Goal: Task Accomplishment & Management: Manage account settings

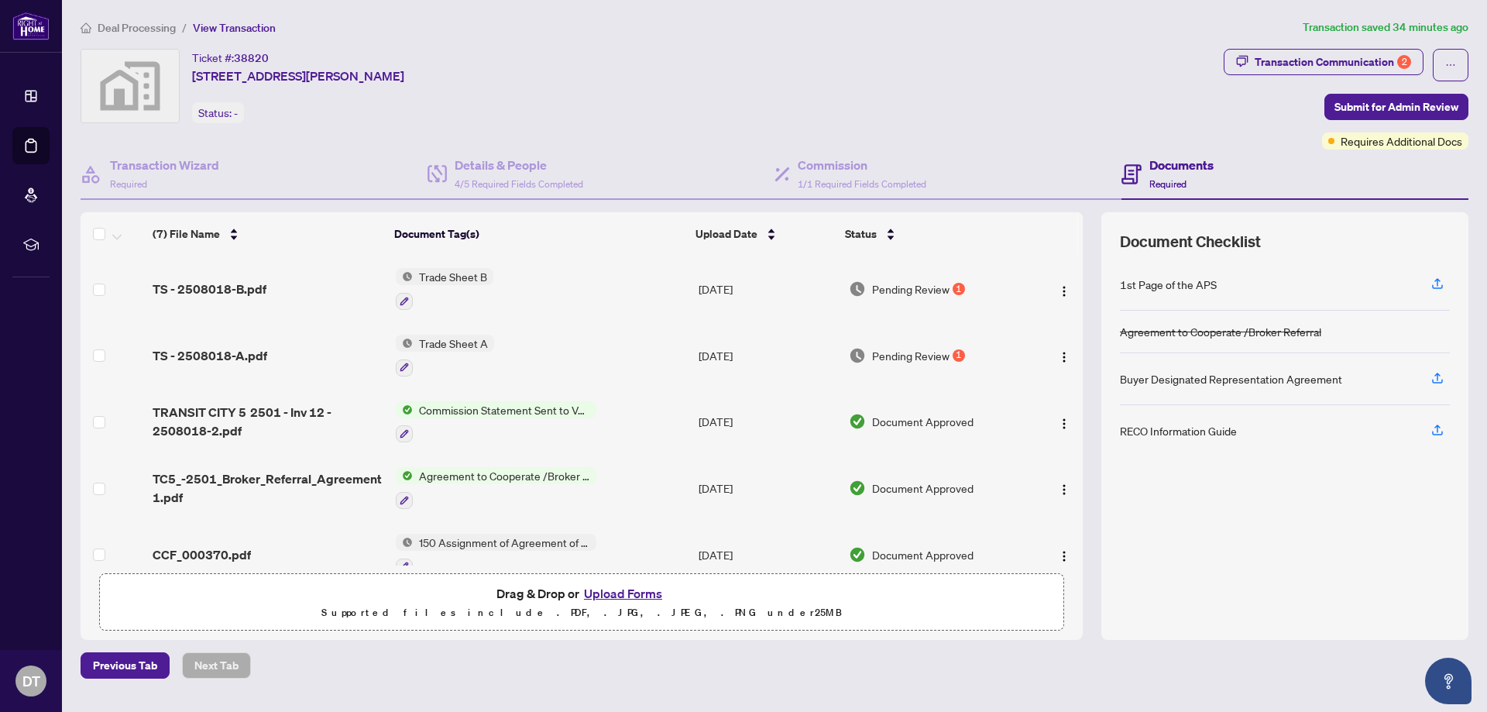
click at [879, 283] on span "Pending Review" at bounding box center [910, 288] width 77 height 17
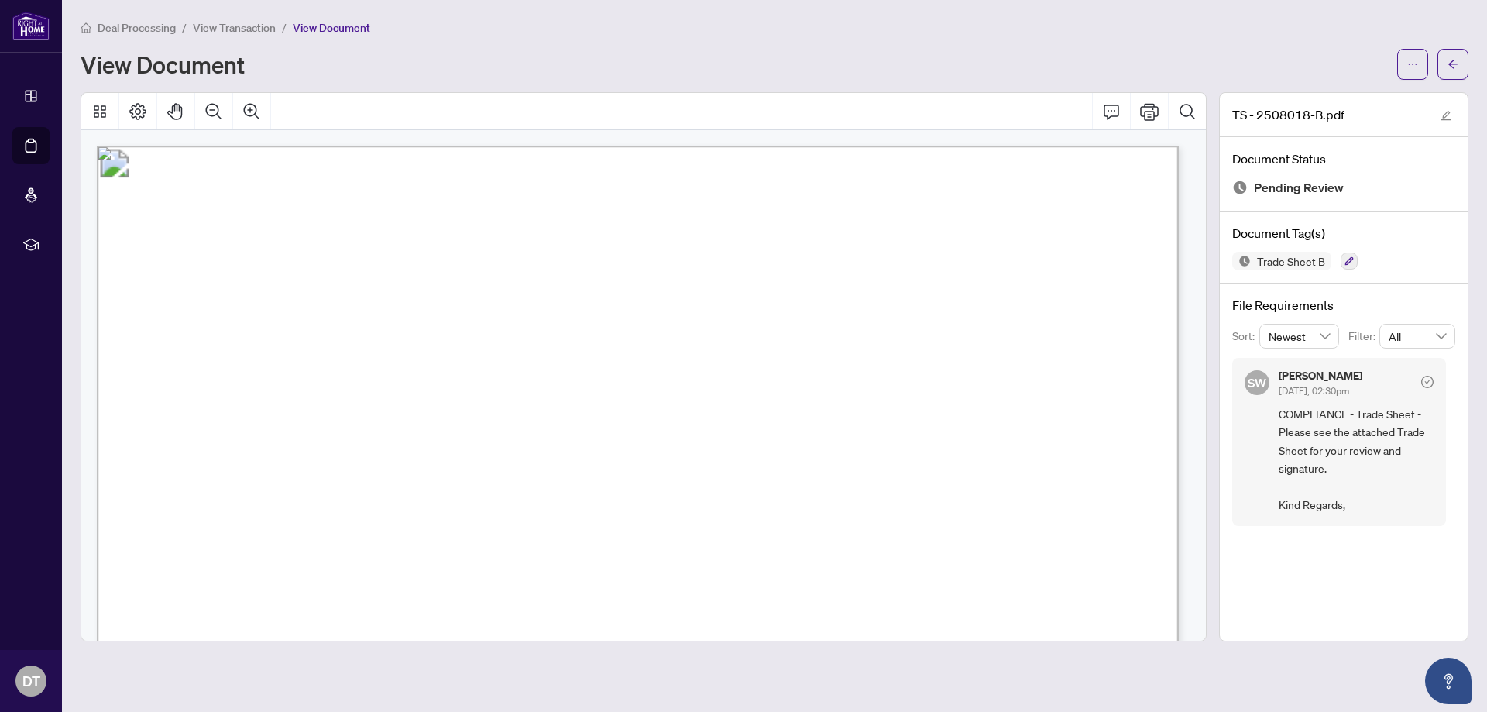
click at [258, 30] on span "View Transaction" at bounding box center [234, 28] width 83 height 14
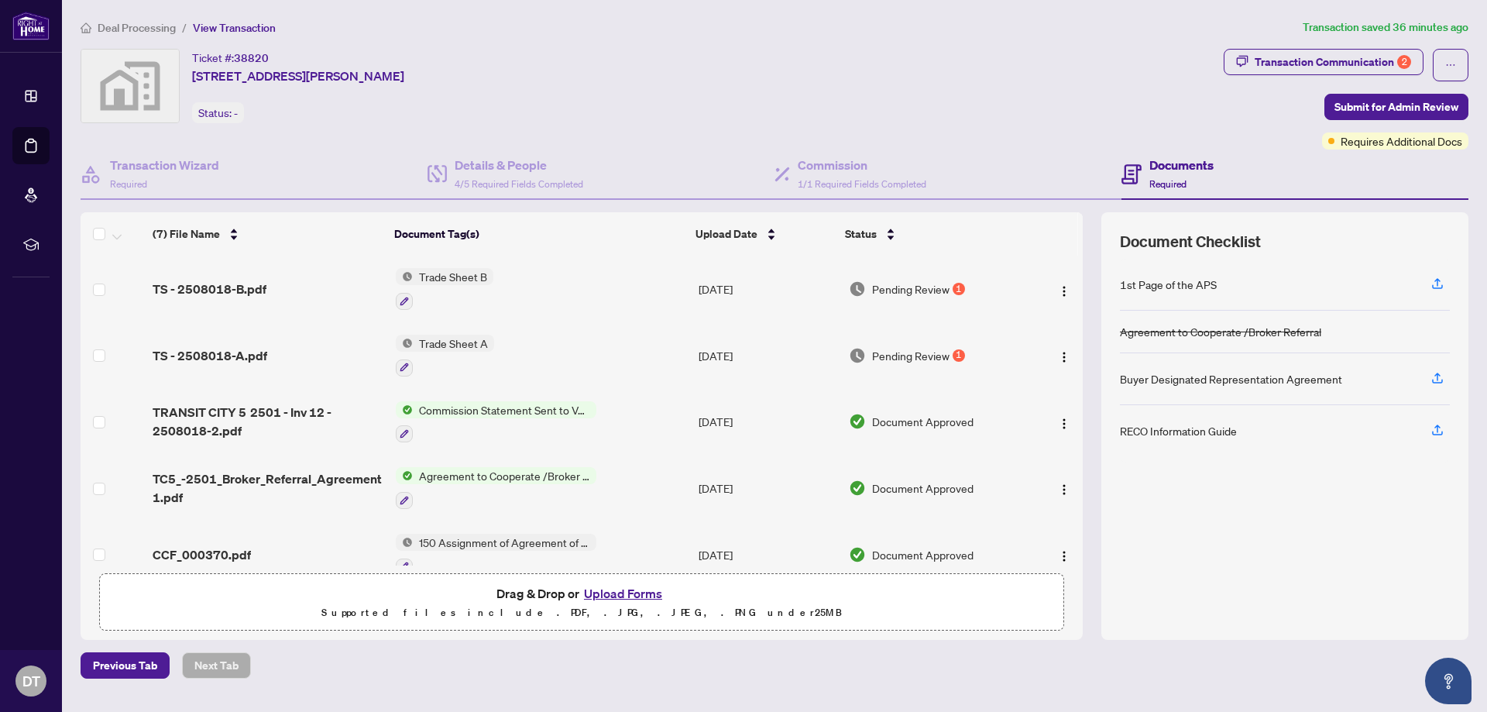
click at [904, 355] on span "Pending Review" at bounding box center [910, 355] width 77 height 17
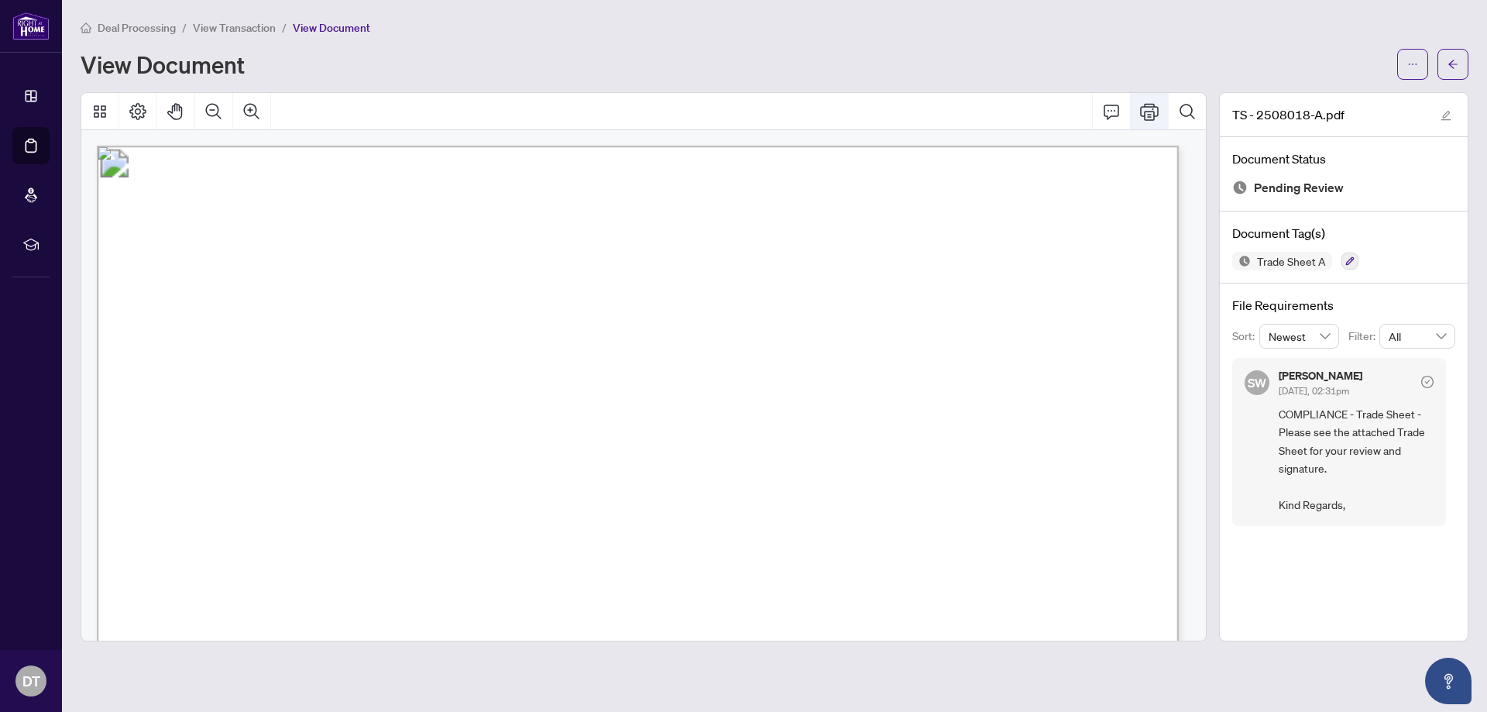
click at [1150, 114] on icon "Print" at bounding box center [1149, 111] width 19 height 17
click at [253, 23] on span "View Transaction" at bounding box center [234, 28] width 83 height 14
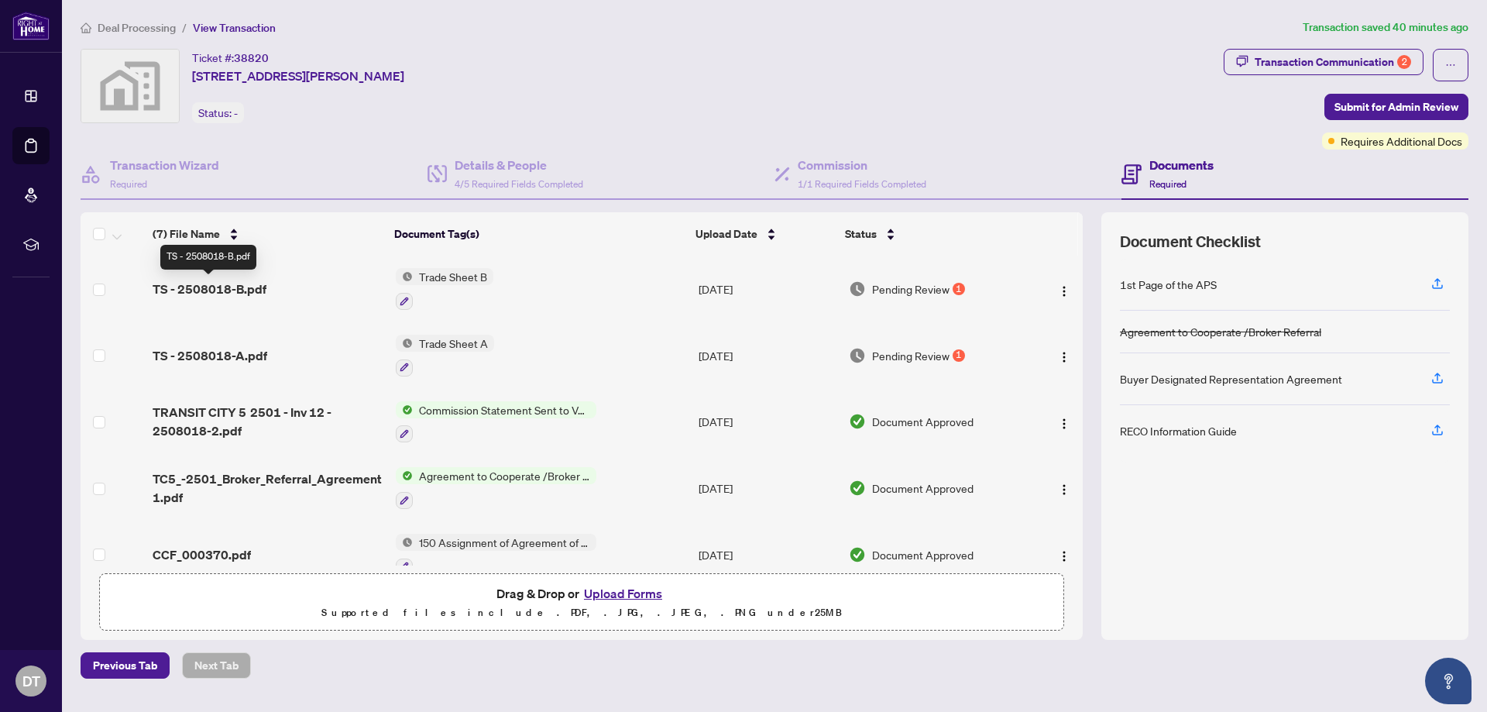
click at [240, 280] on span "TS - 2508018-B.pdf" at bounding box center [210, 289] width 114 height 19
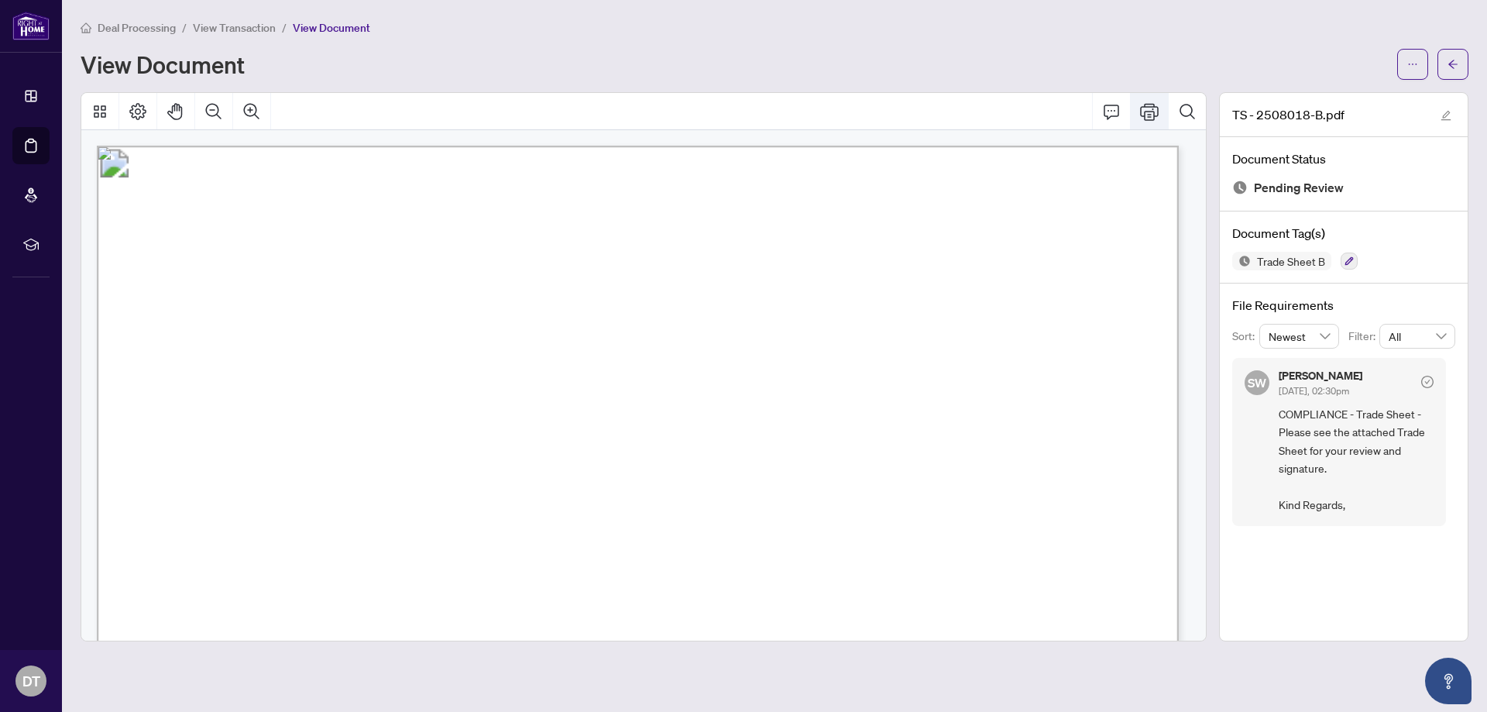
click at [1154, 112] on icon "Print" at bounding box center [1149, 111] width 19 height 17
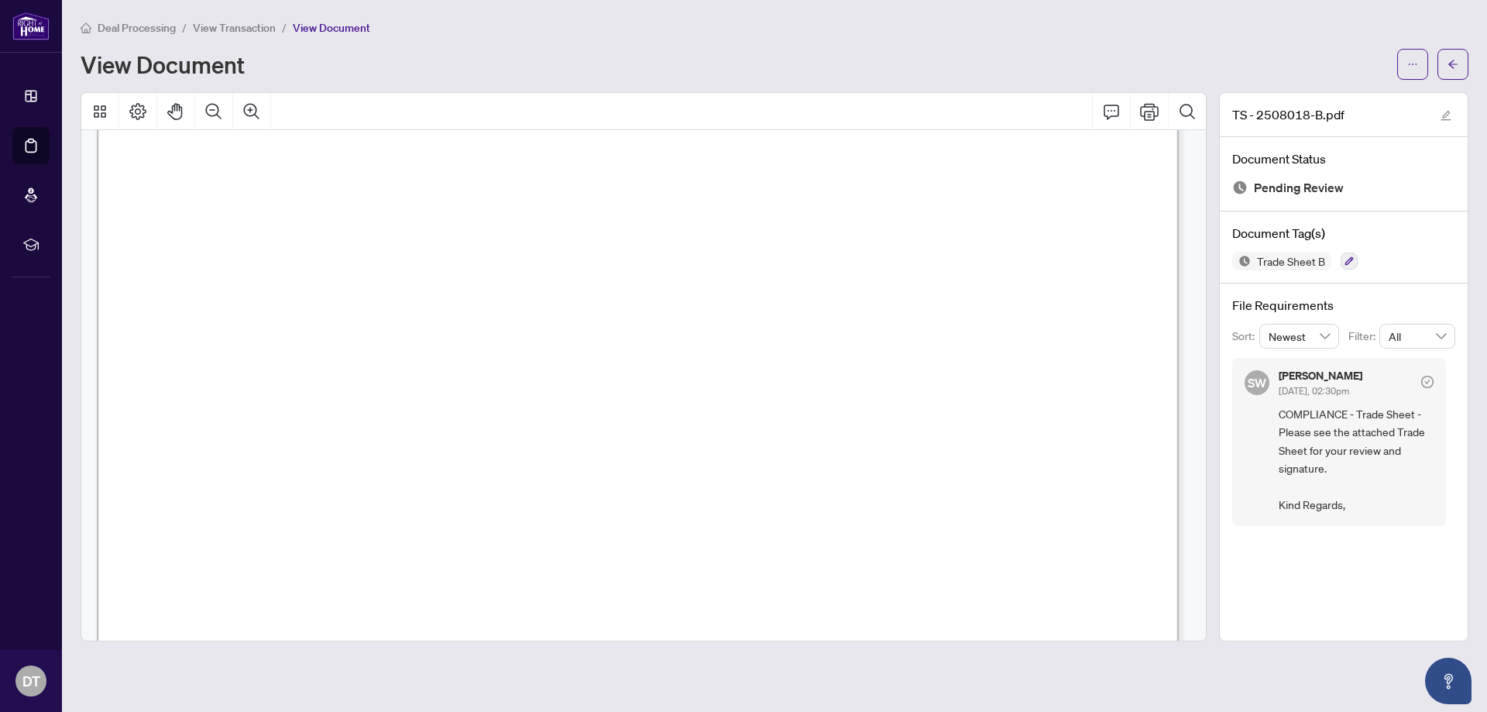
scroll to position [301, 0]
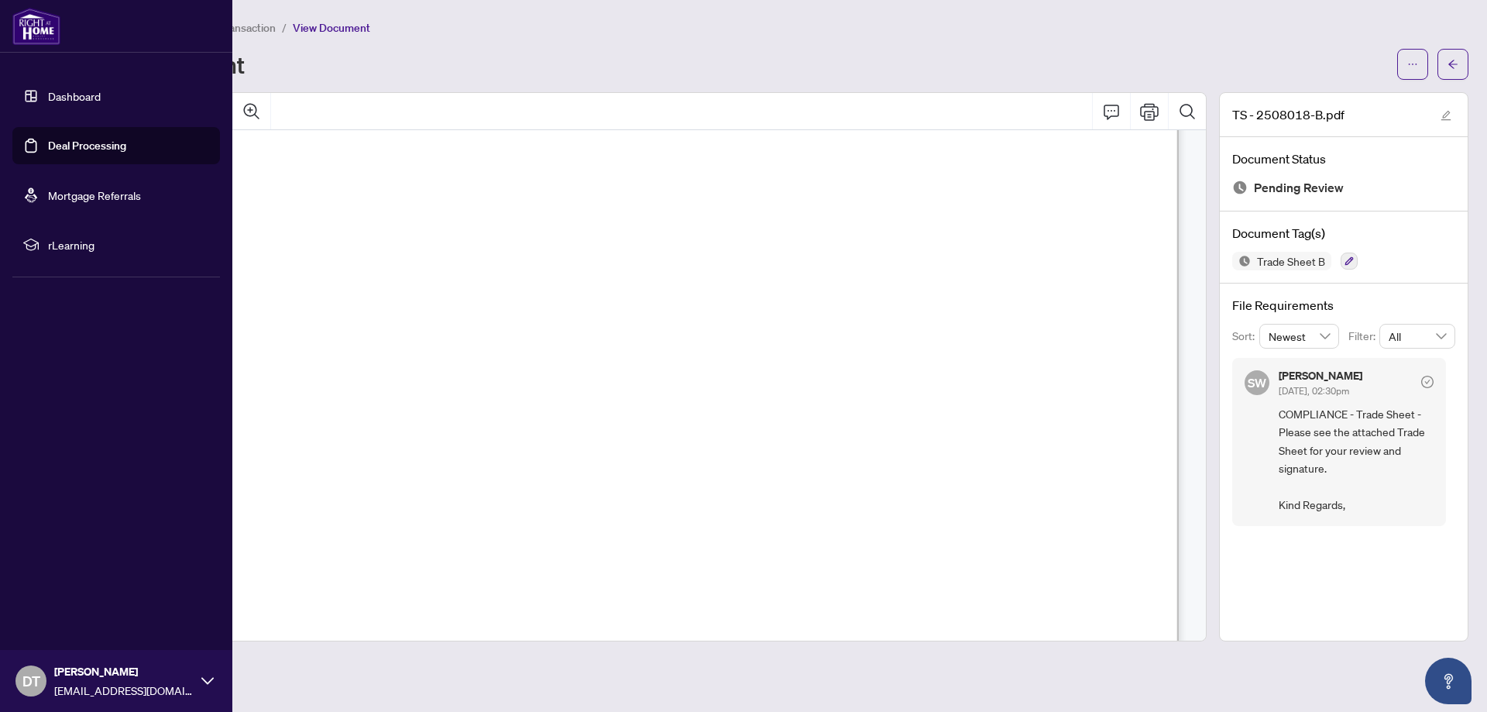
click at [68, 96] on link "Dashboard" at bounding box center [74, 96] width 53 height 14
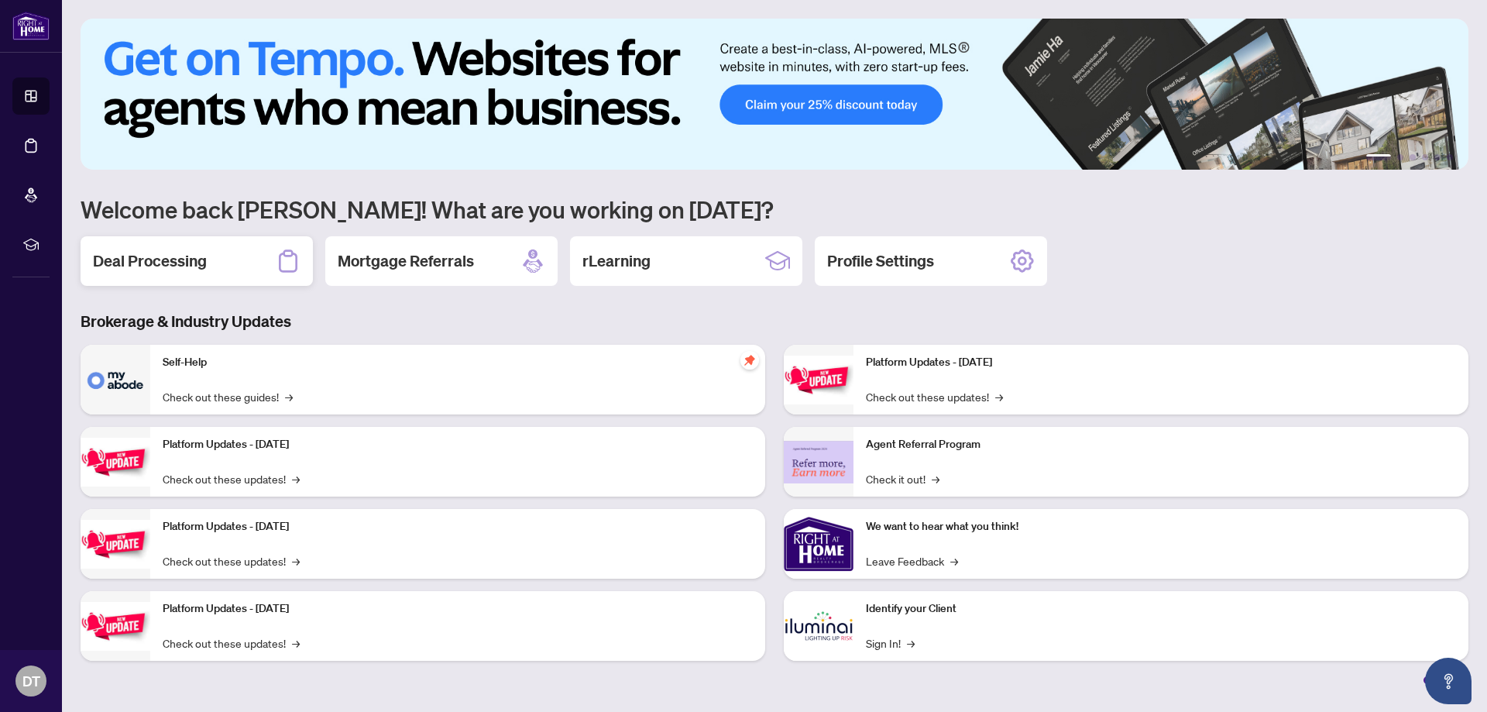
click at [240, 276] on div "Deal Processing" at bounding box center [197, 261] width 232 height 50
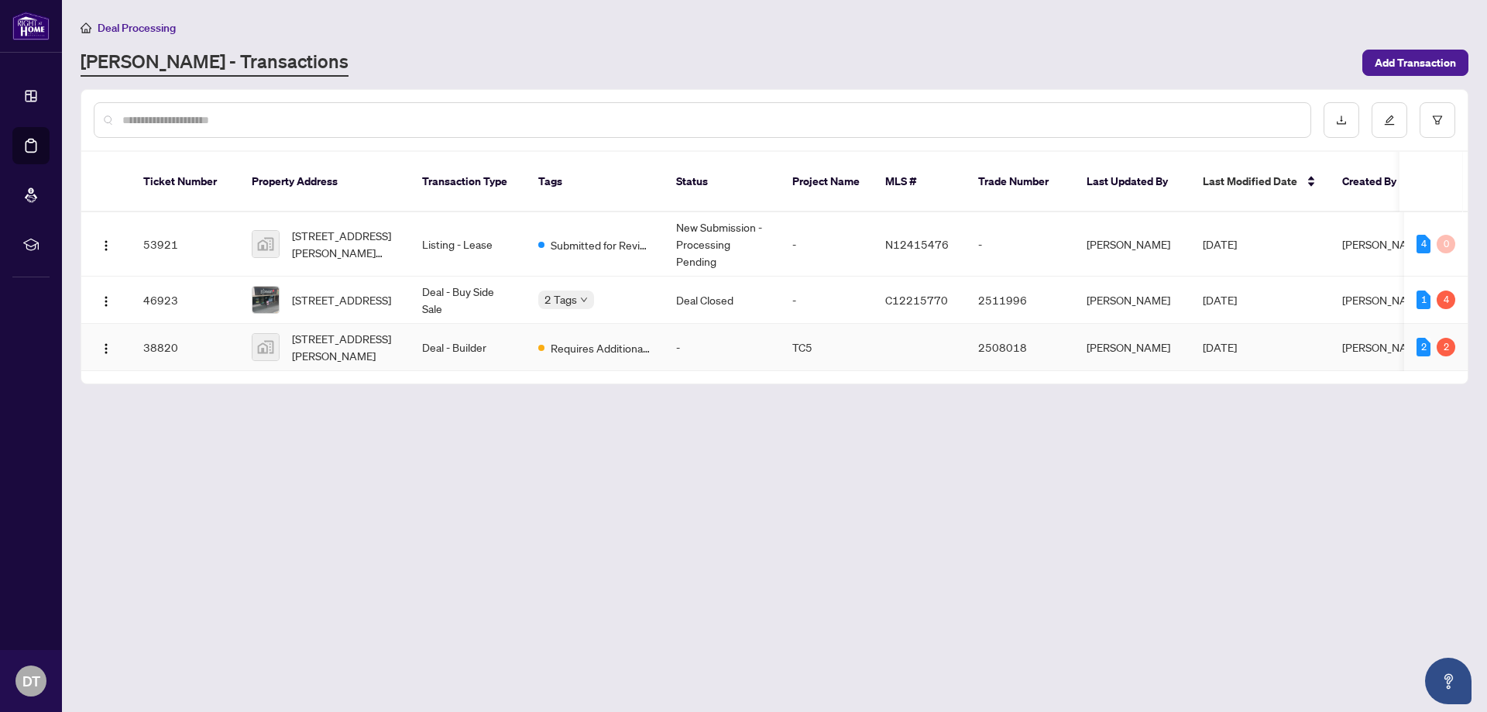
click at [1234, 340] on span "[DATE]" at bounding box center [1220, 347] width 34 height 14
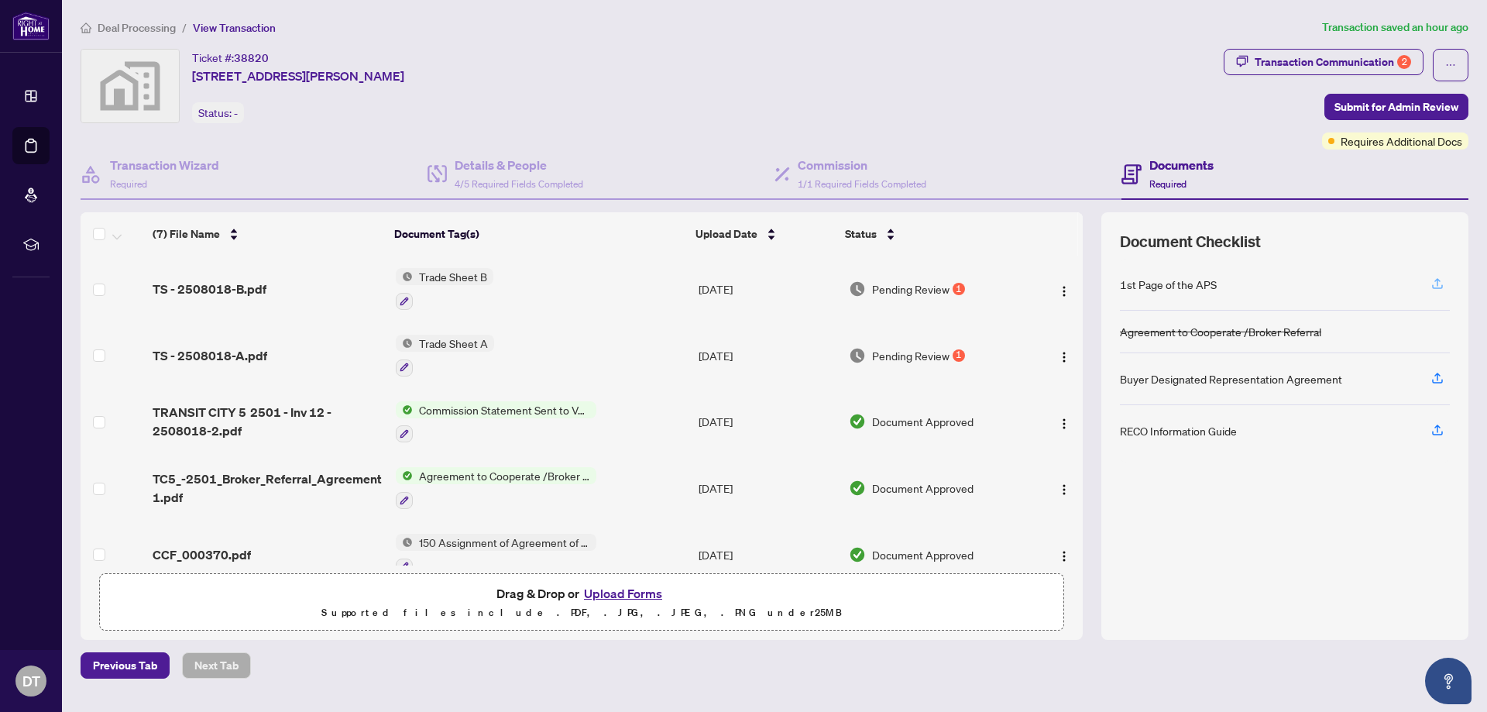
click at [1437, 281] on icon "button" at bounding box center [1437, 282] width 6 height 8
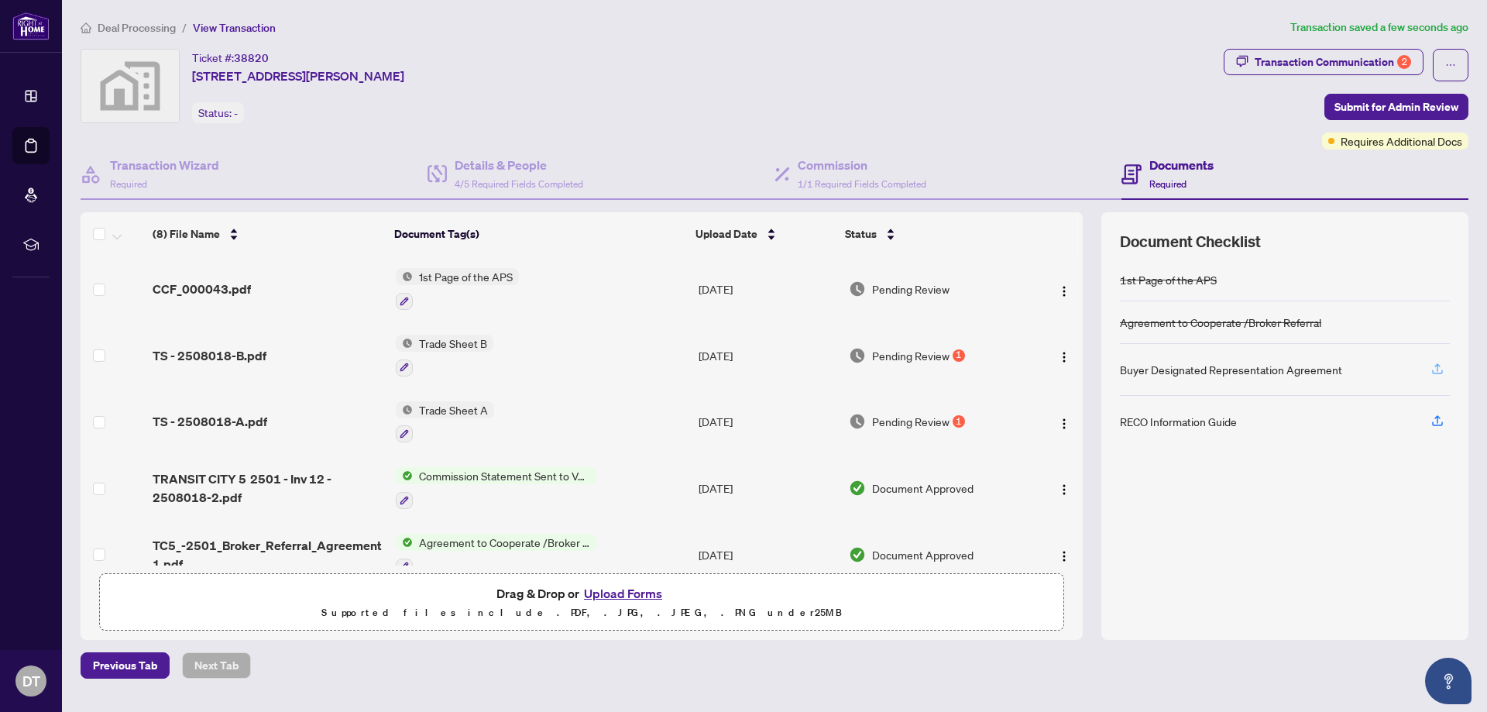
click at [1437, 369] on icon "button" at bounding box center [1437, 367] width 6 height 8
click at [1441, 369] on icon "button" at bounding box center [1437, 369] width 14 height 14
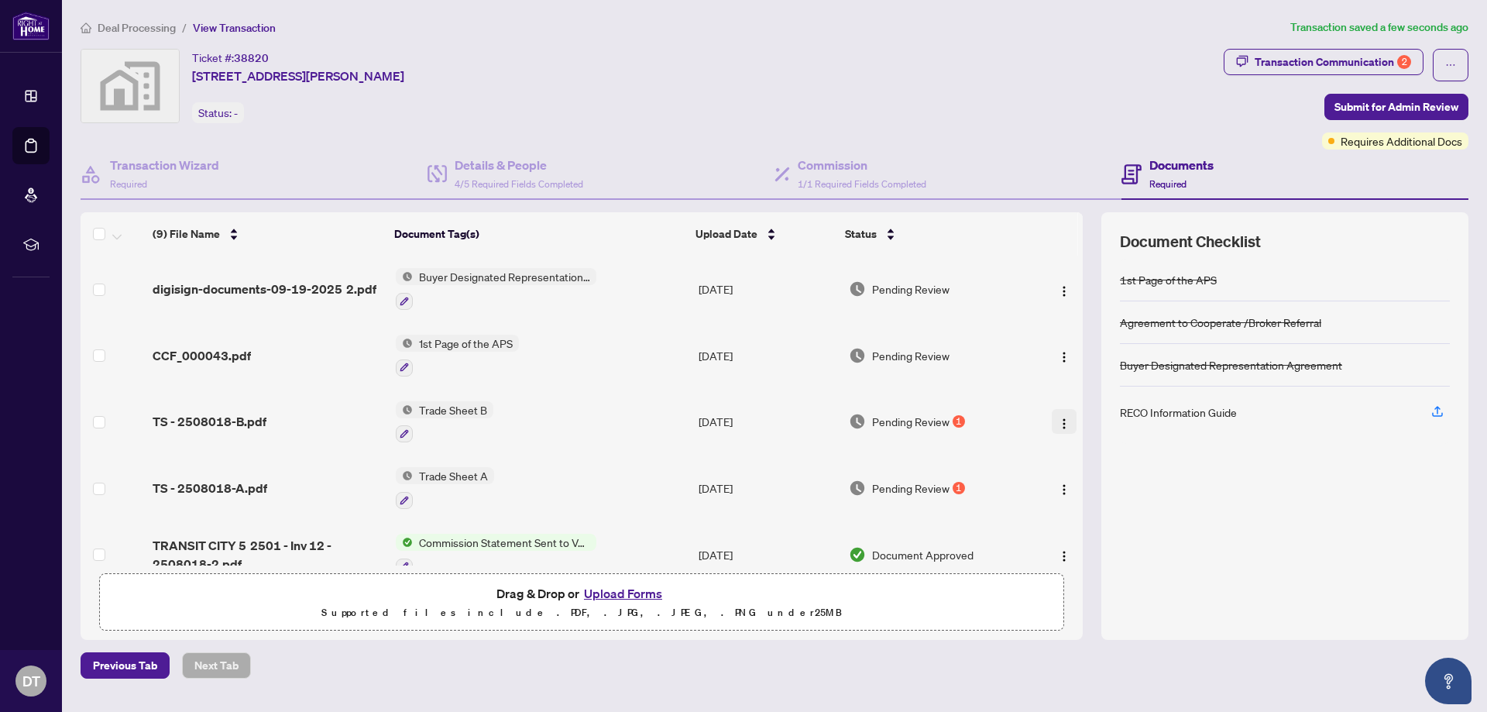
click at [1059, 421] on img "button" at bounding box center [1064, 423] width 12 height 12
click at [1242, 514] on div "1st Page of the APS Agreement to Cooperate /Broker Referral Buyer Designated Re…" at bounding box center [1285, 440] width 330 height 362
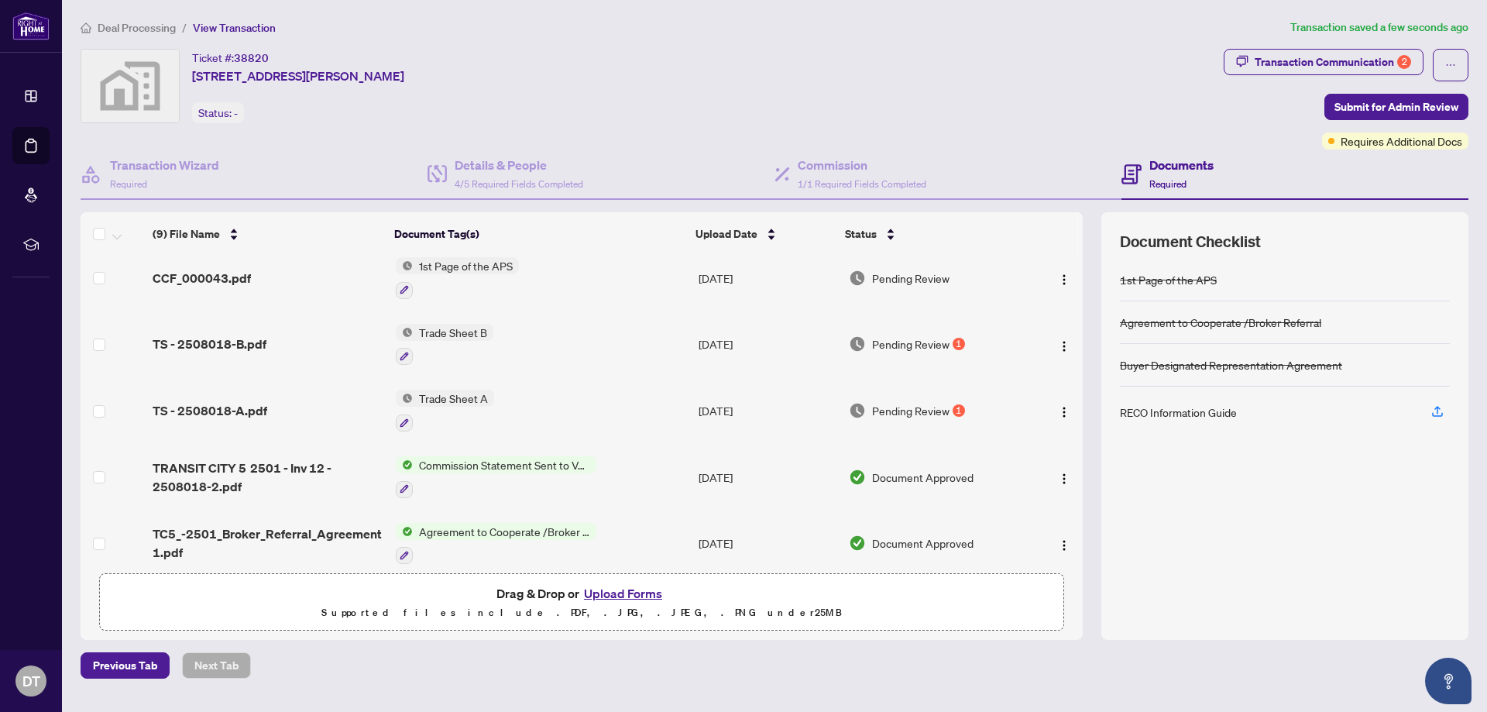
click at [630, 594] on button "Upload Forms" at bounding box center [623, 593] width 88 height 20
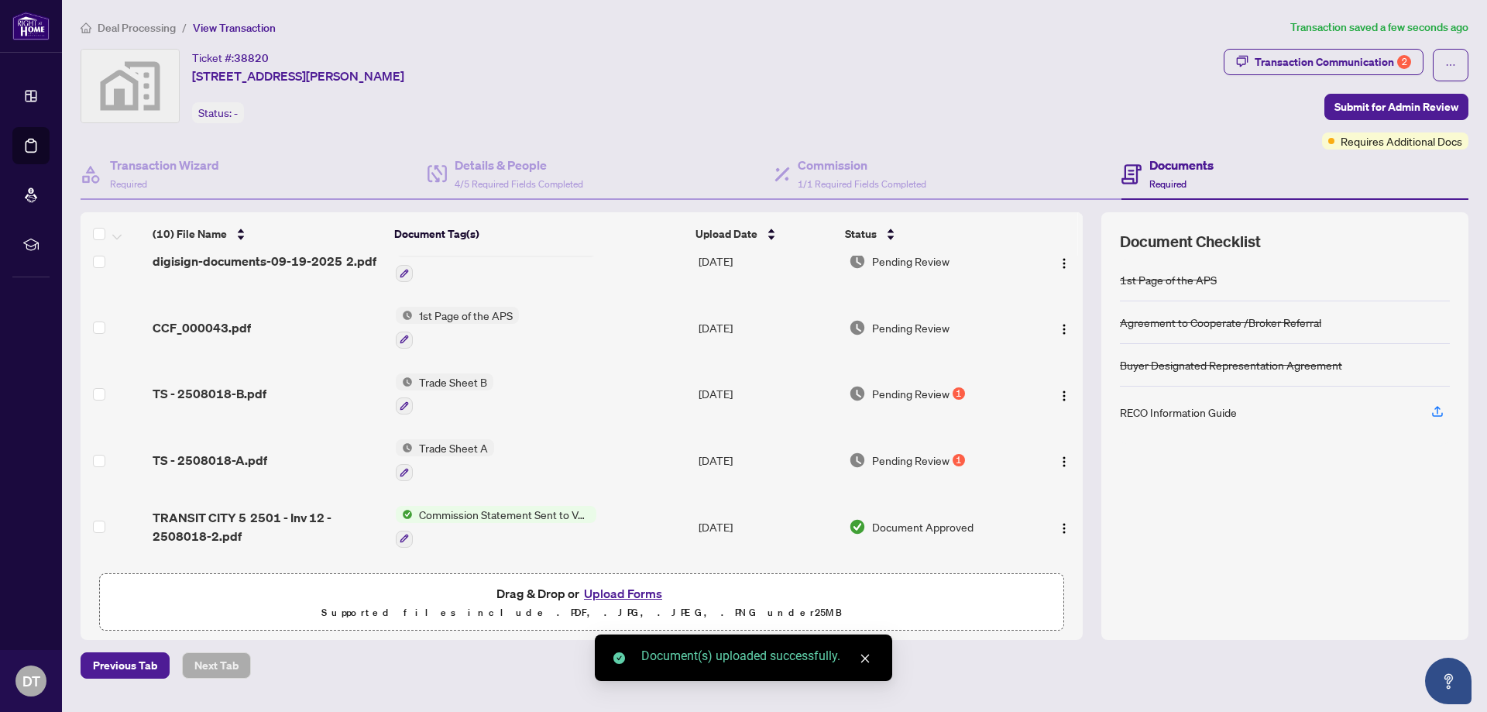
click at [632, 595] on button "Upload Forms" at bounding box center [623, 593] width 88 height 20
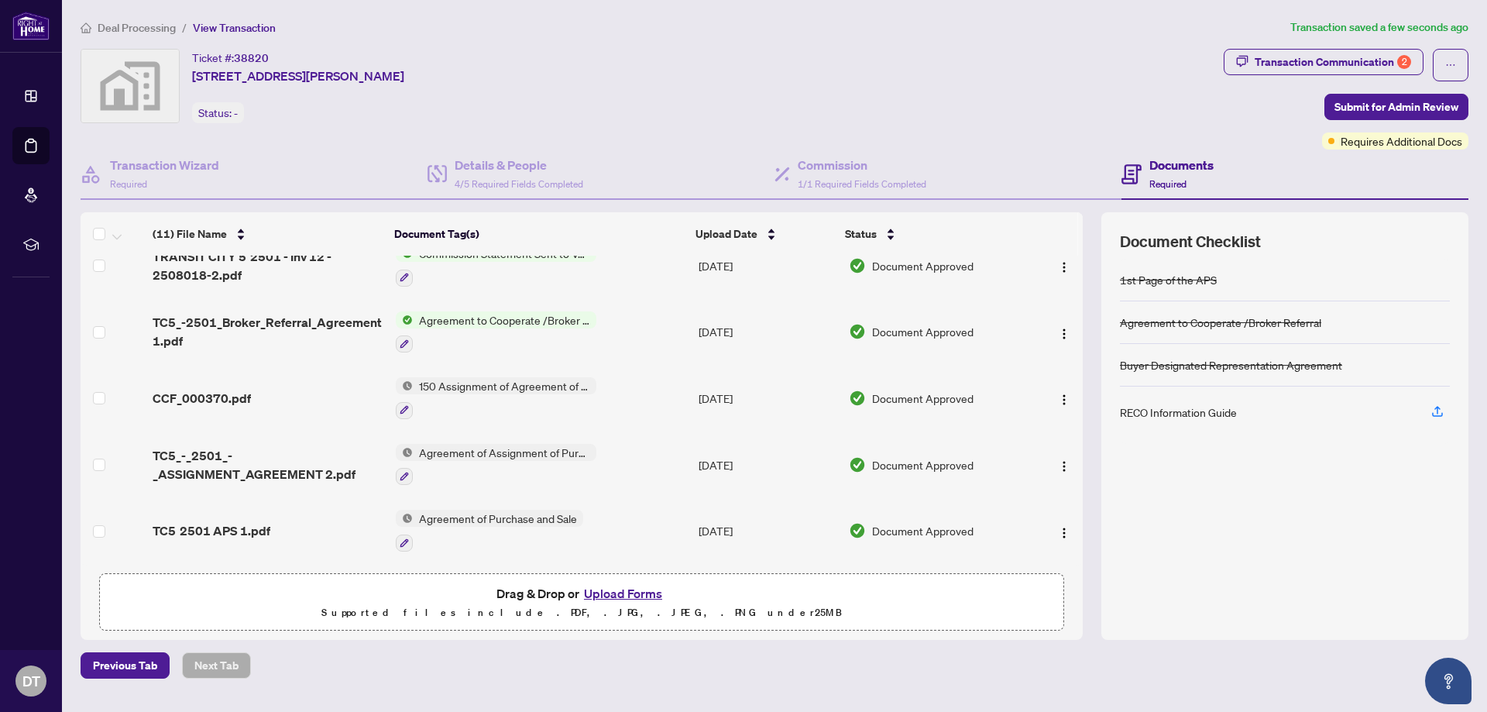
scroll to position [390, 0]
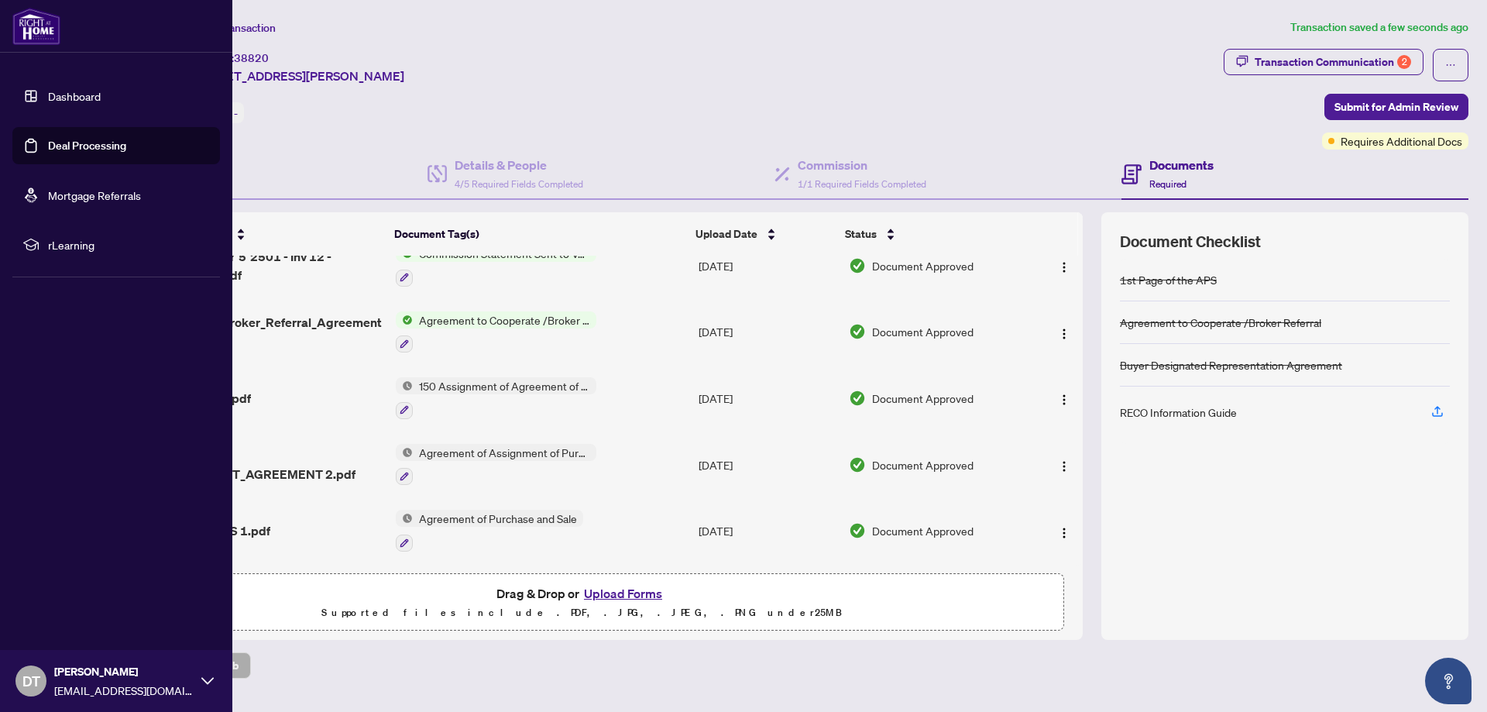
click at [64, 95] on link "Dashboard" at bounding box center [74, 96] width 53 height 14
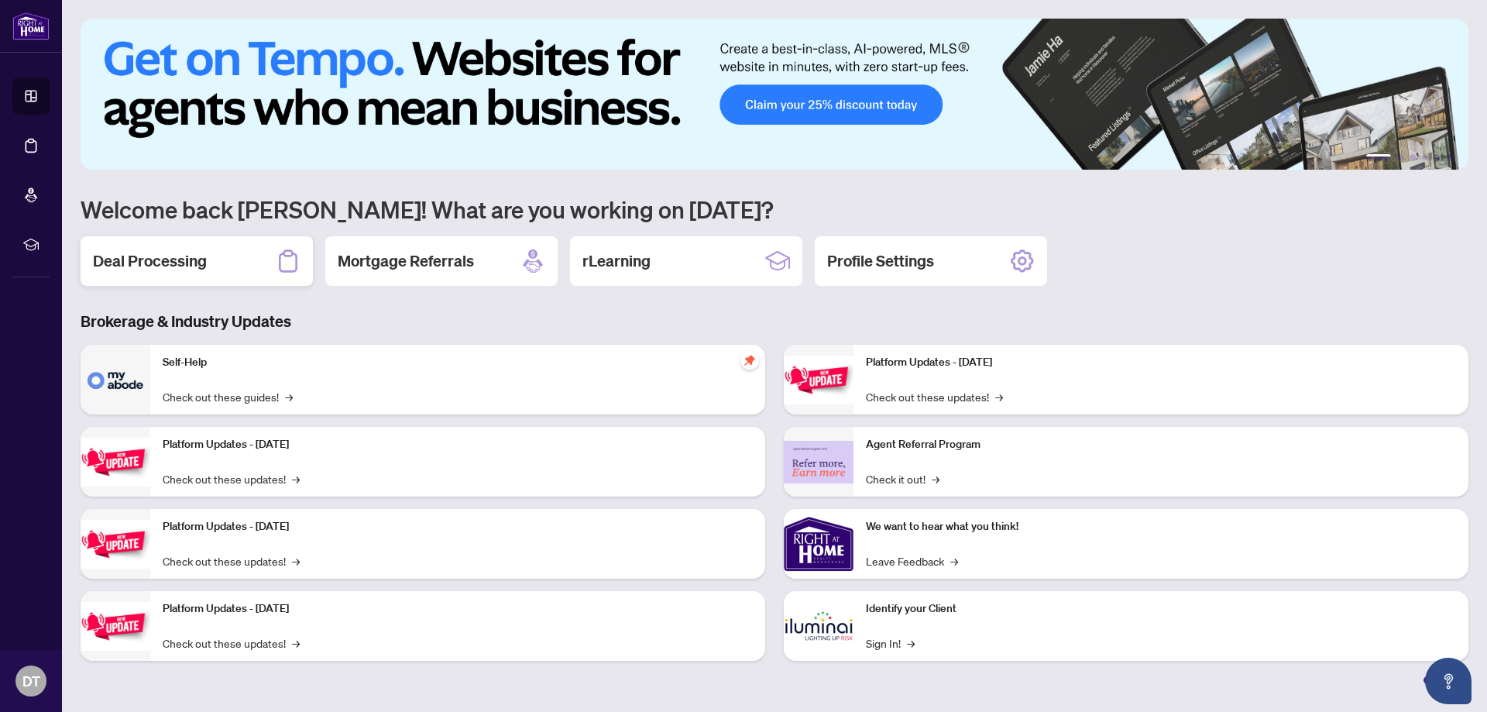
click at [148, 250] on h2 "Deal Processing" at bounding box center [150, 261] width 114 height 22
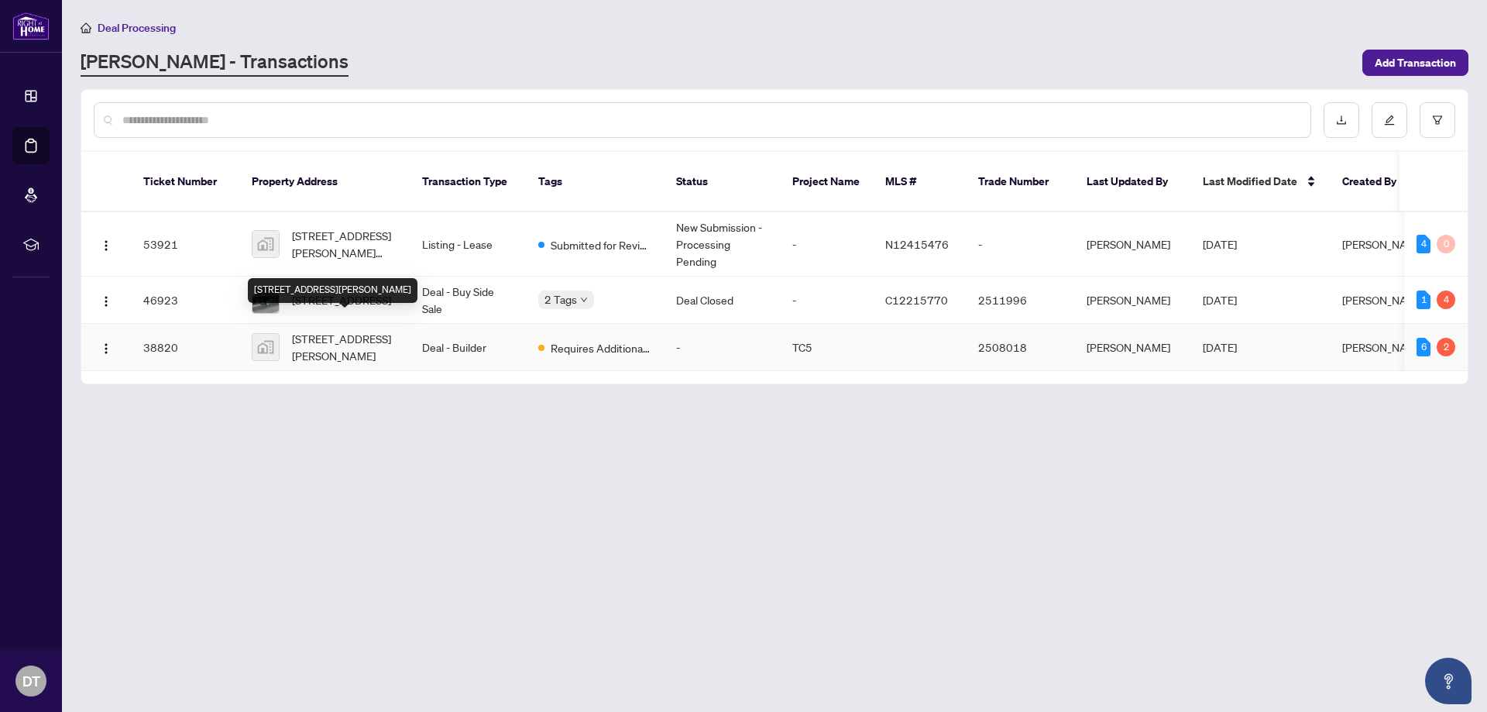
click at [353, 336] on span "[STREET_ADDRESS][PERSON_NAME]" at bounding box center [344, 347] width 105 height 34
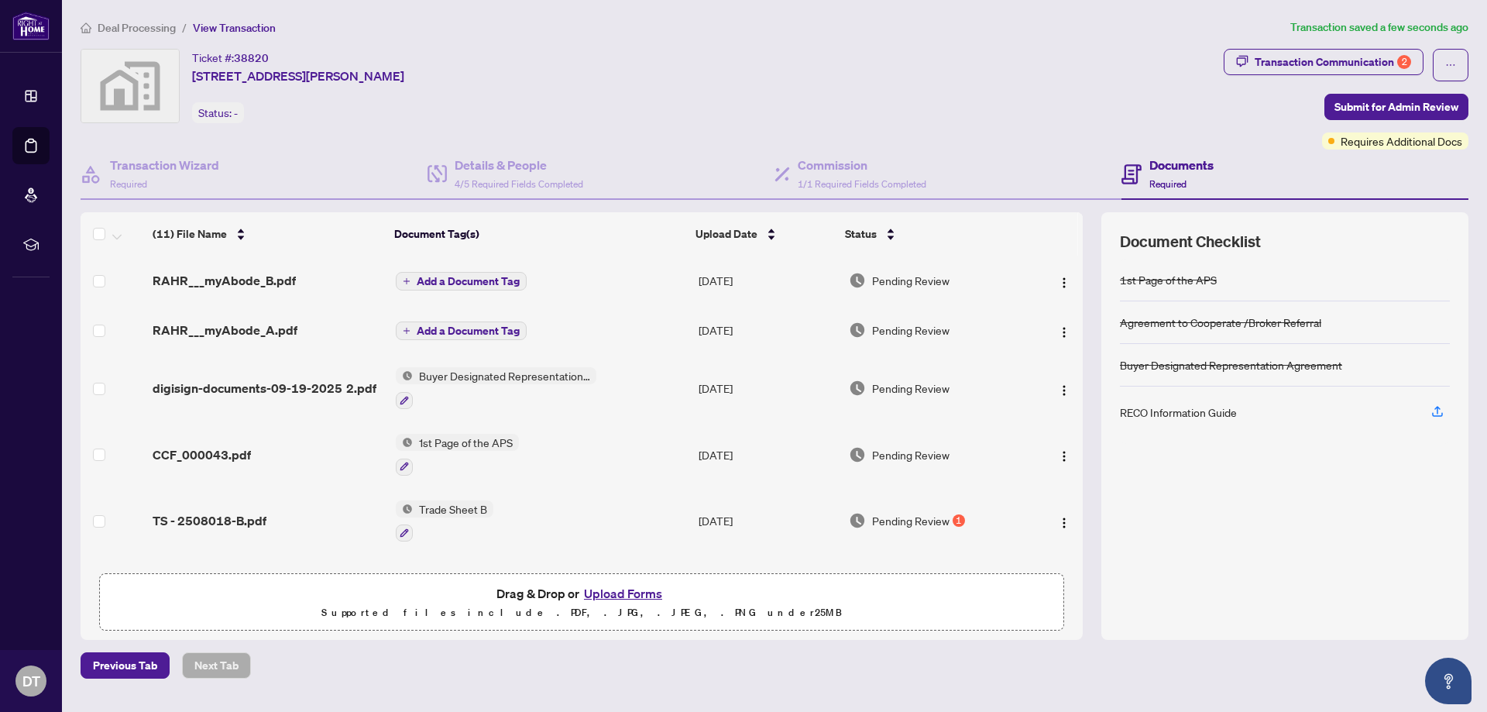
click at [428, 283] on span "Add a Document Tag" at bounding box center [468, 281] width 103 height 11
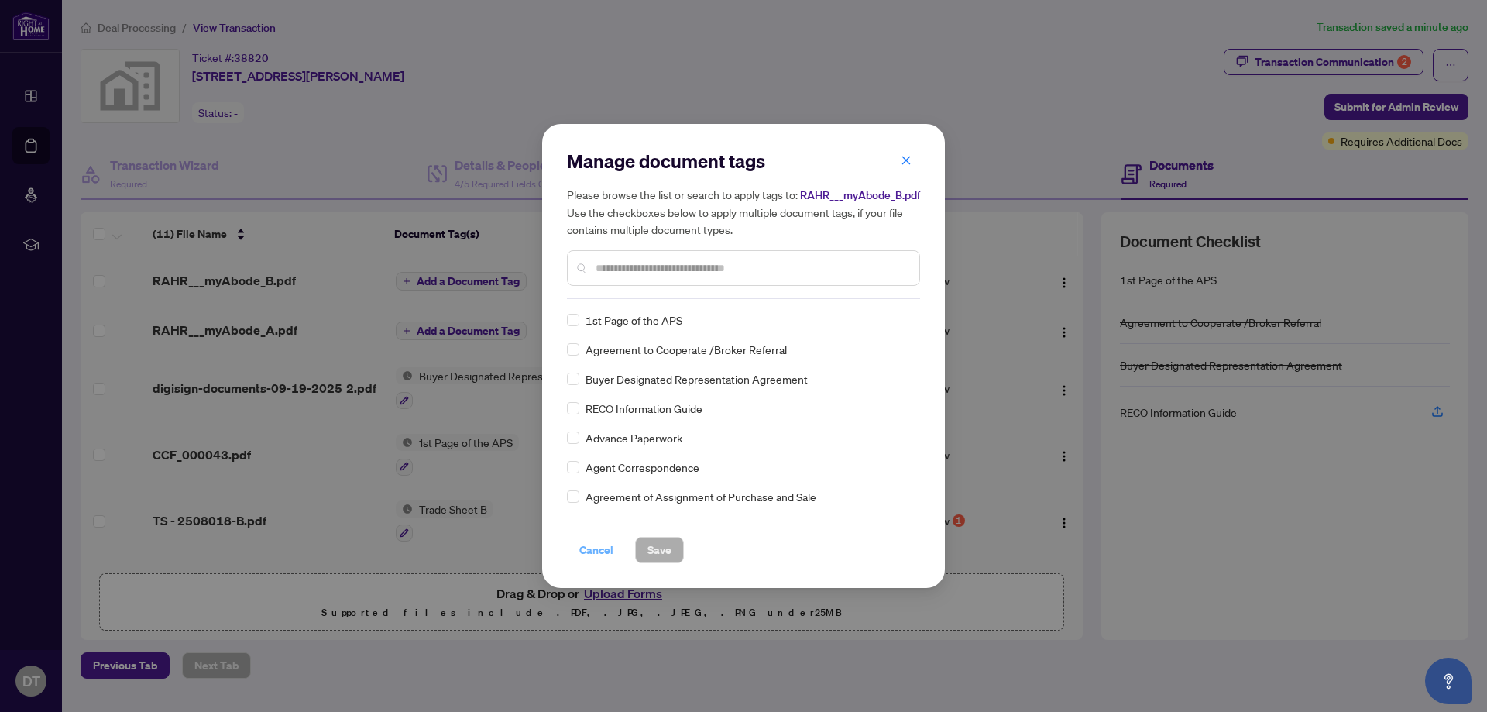
click at [600, 558] on span "Cancel" at bounding box center [596, 549] width 34 height 25
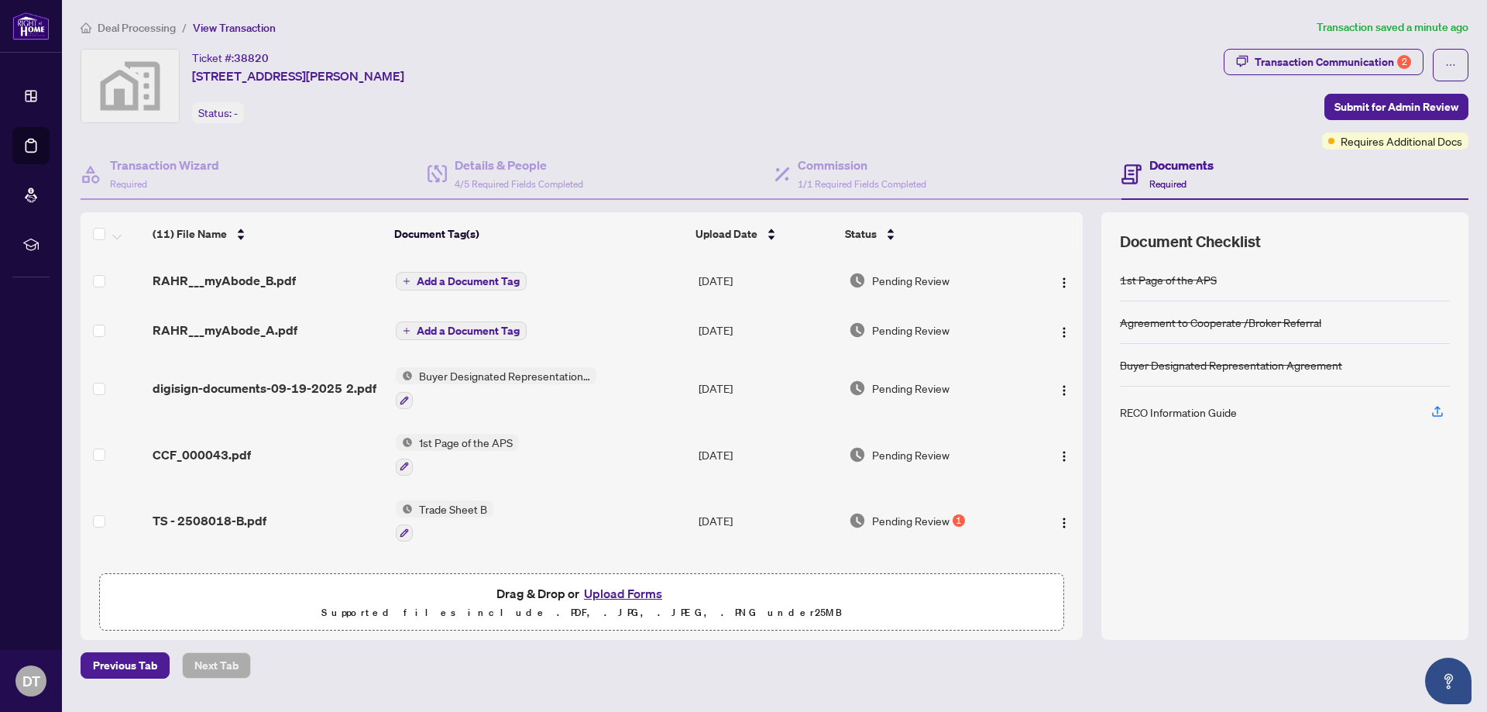
click at [457, 331] on span "Add a Document Tag" at bounding box center [468, 330] width 103 height 11
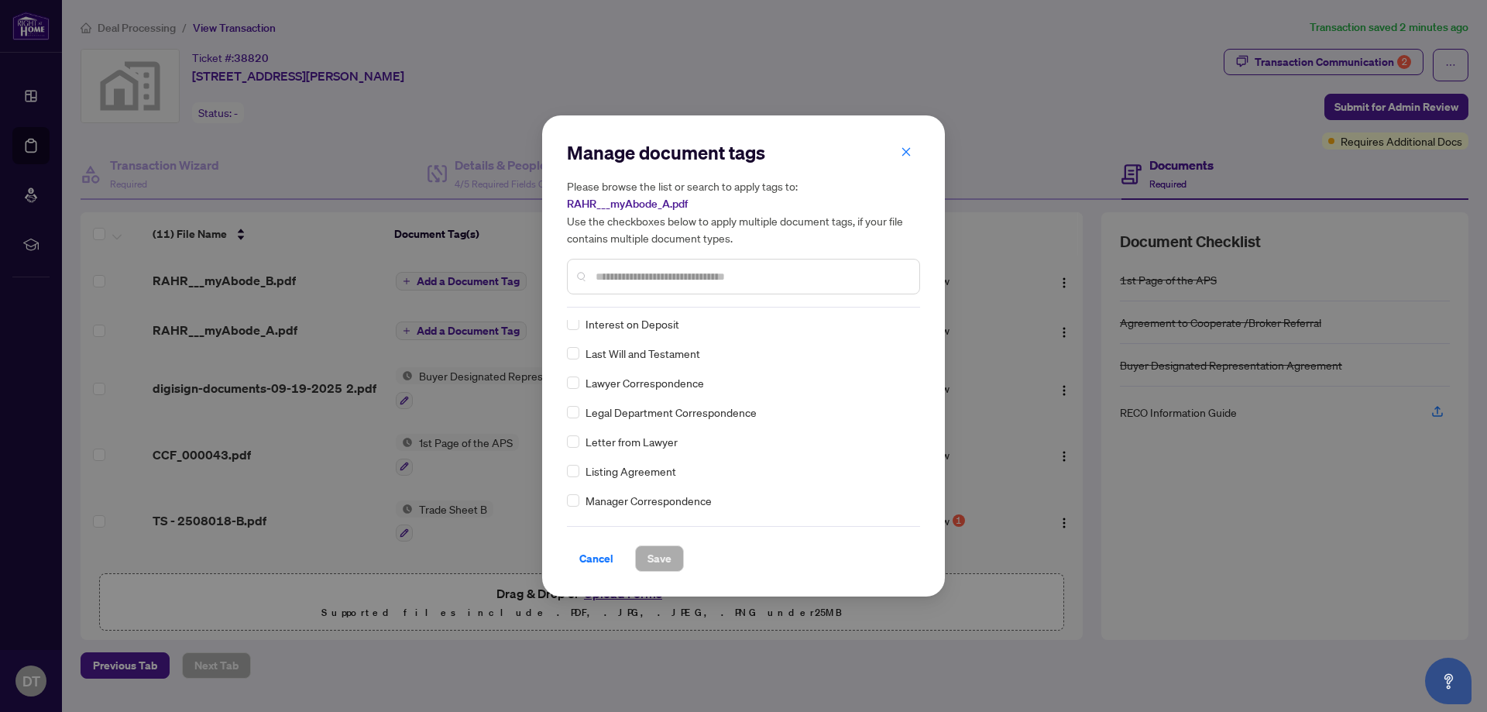
scroll to position [2168, 0]
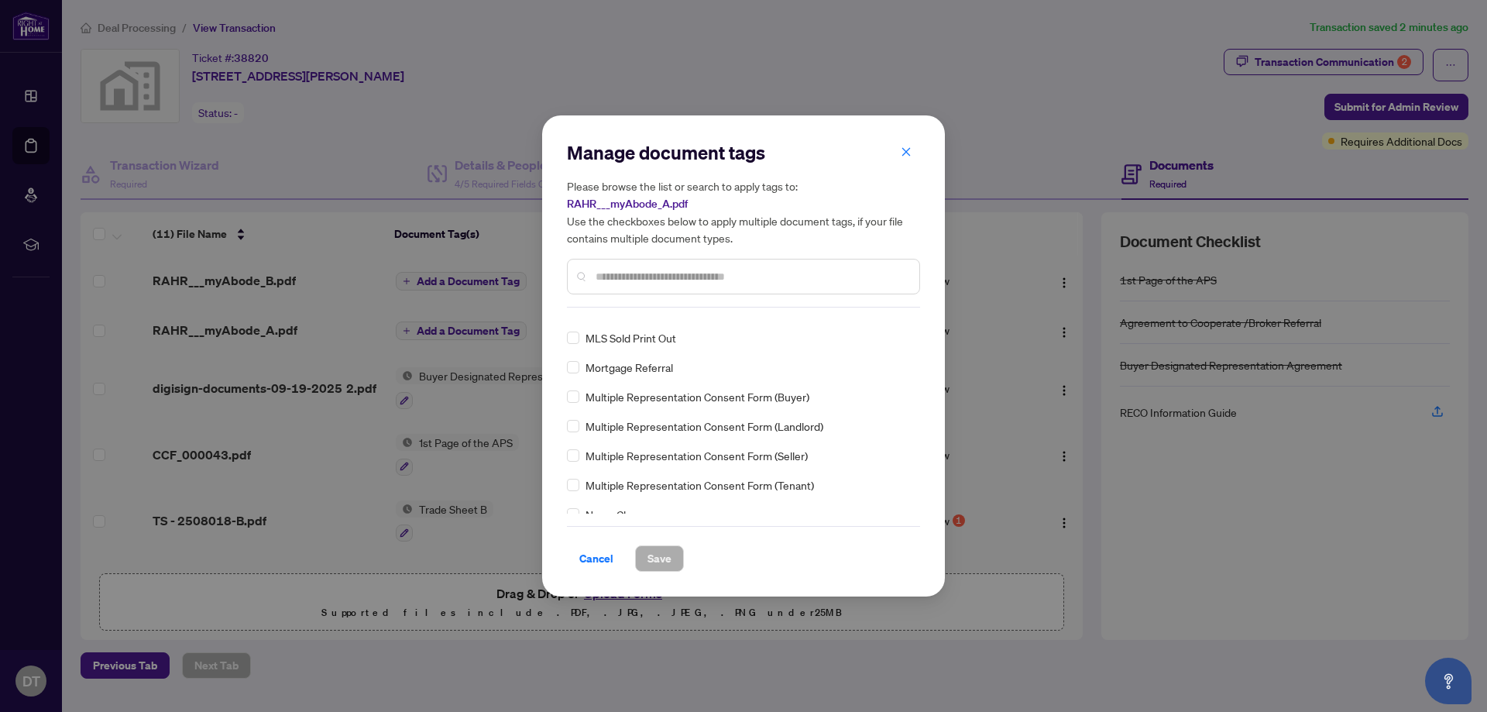
click at [609, 562] on span "Cancel" at bounding box center [596, 558] width 34 height 25
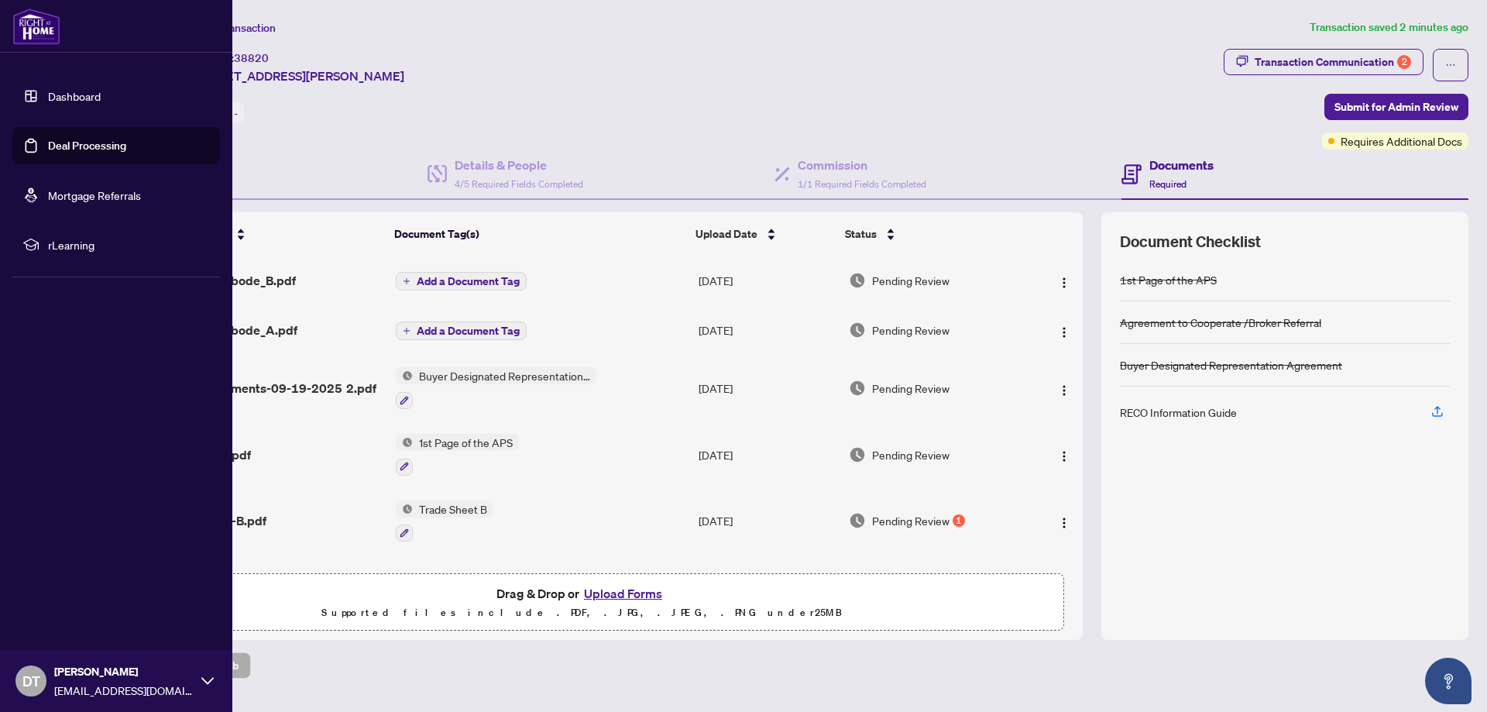
click at [121, 144] on link "Deal Processing" at bounding box center [87, 146] width 78 height 14
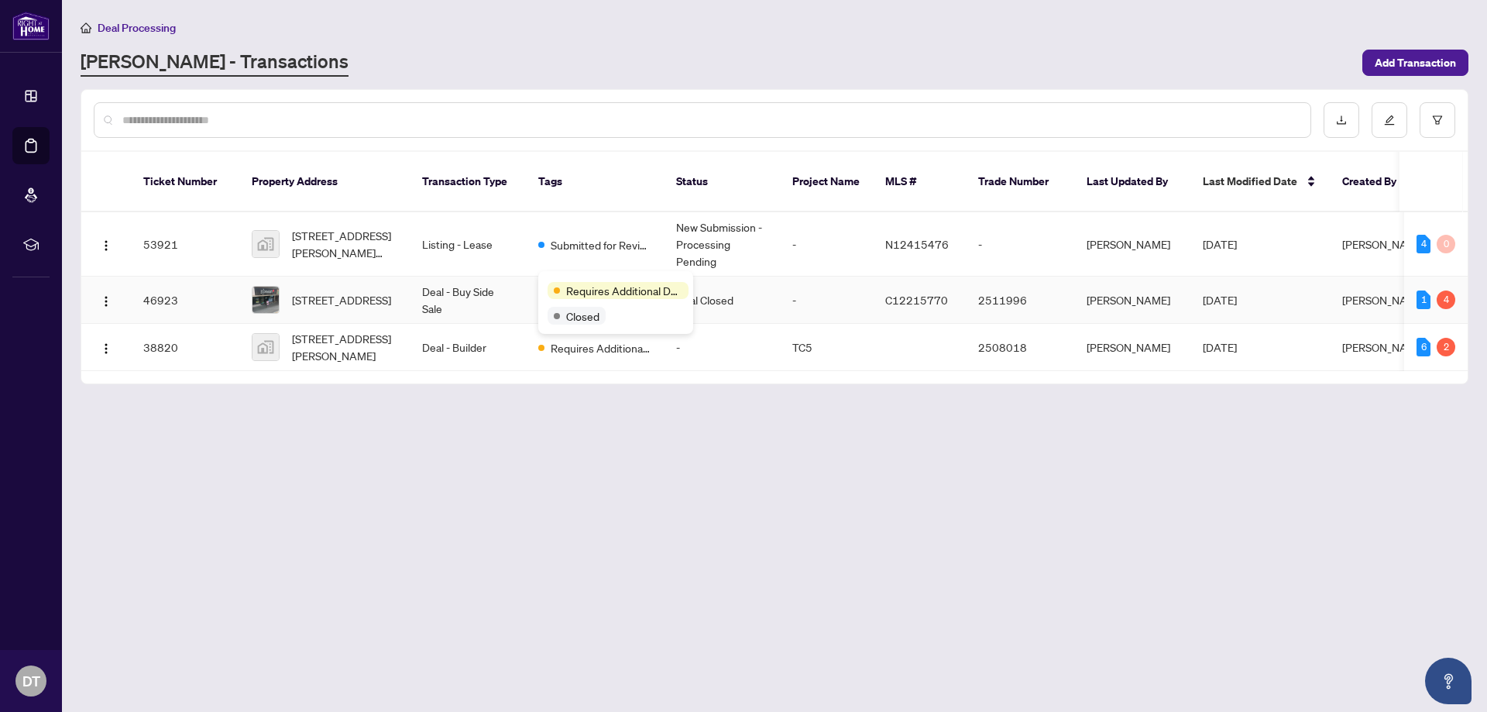
click at [582, 279] on div "Requires Additional Docs Closed" at bounding box center [615, 302] width 155 height 63
click at [467, 278] on td "Deal - Buy Side Sale" at bounding box center [468, 299] width 116 height 47
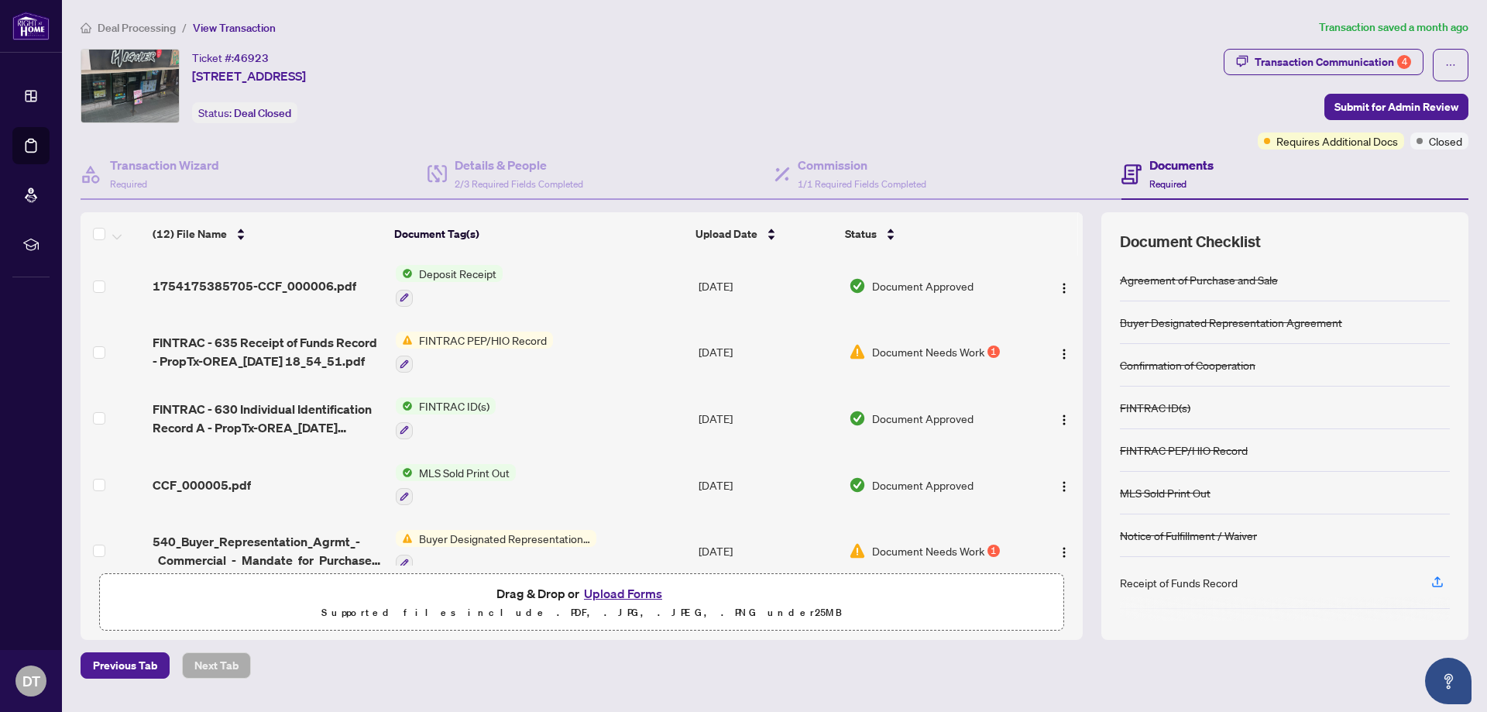
scroll to position [387, 0]
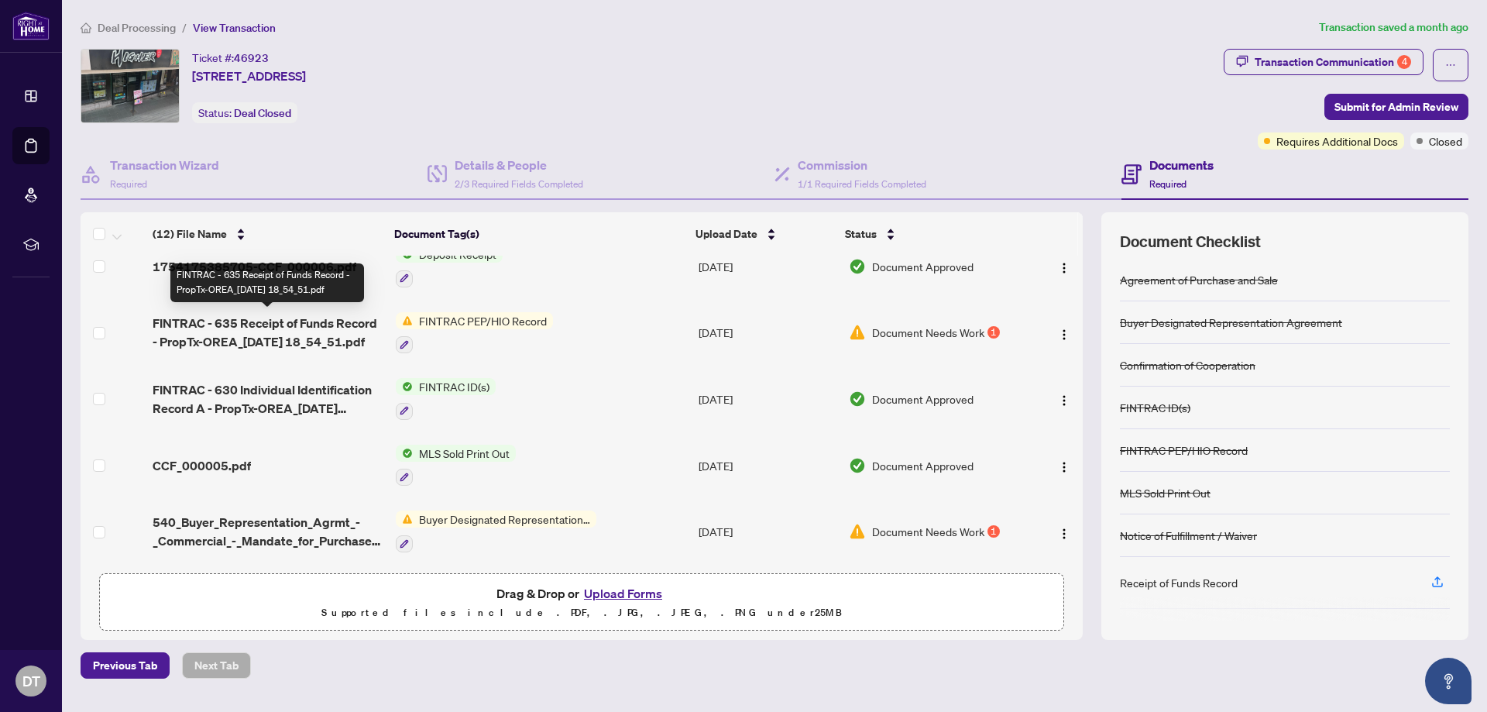
click at [294, 342] on span "FINTRAC - 635 Receipt of Funds Record - PropTx-OREA_[DATE] 18_54_51.pdf" at bounding box center [268, 332] width 230 height 37
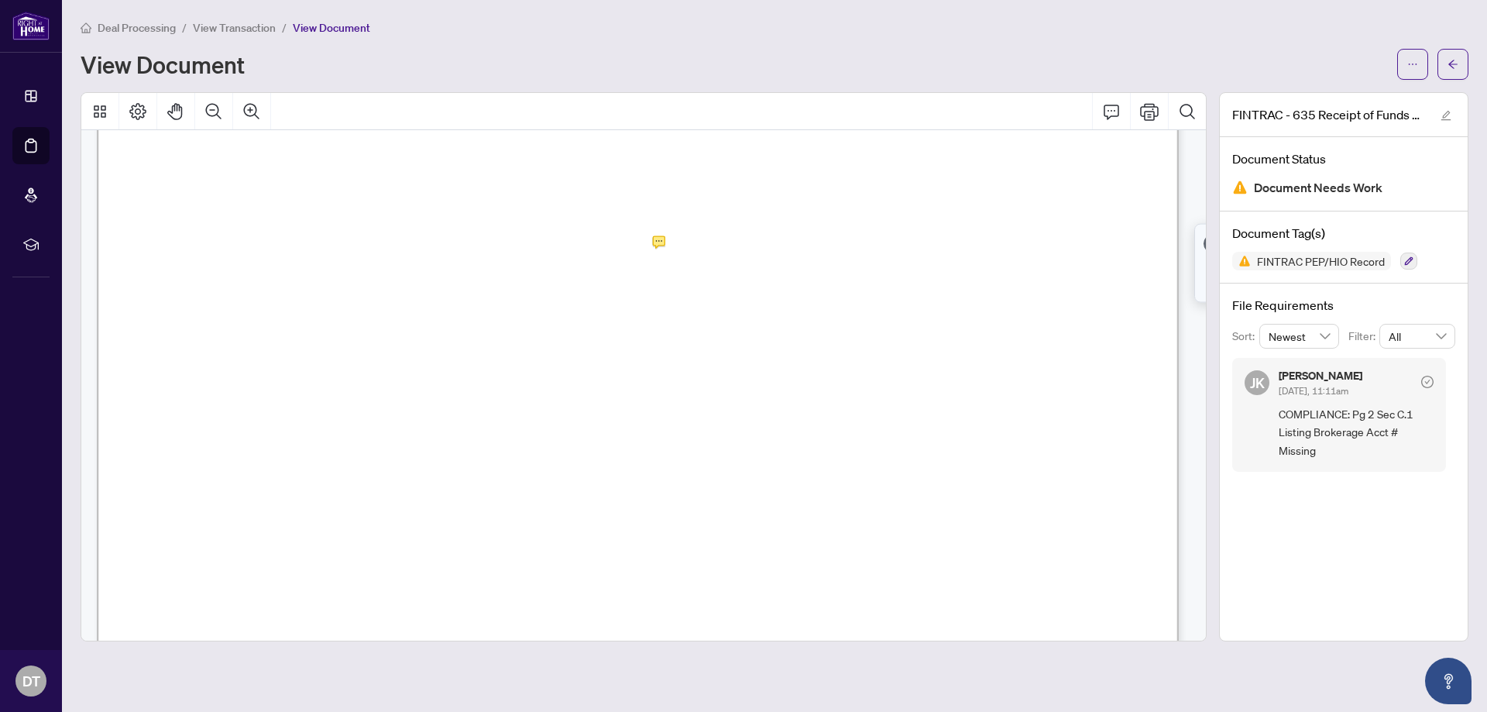
scroll to position [1549, 0]
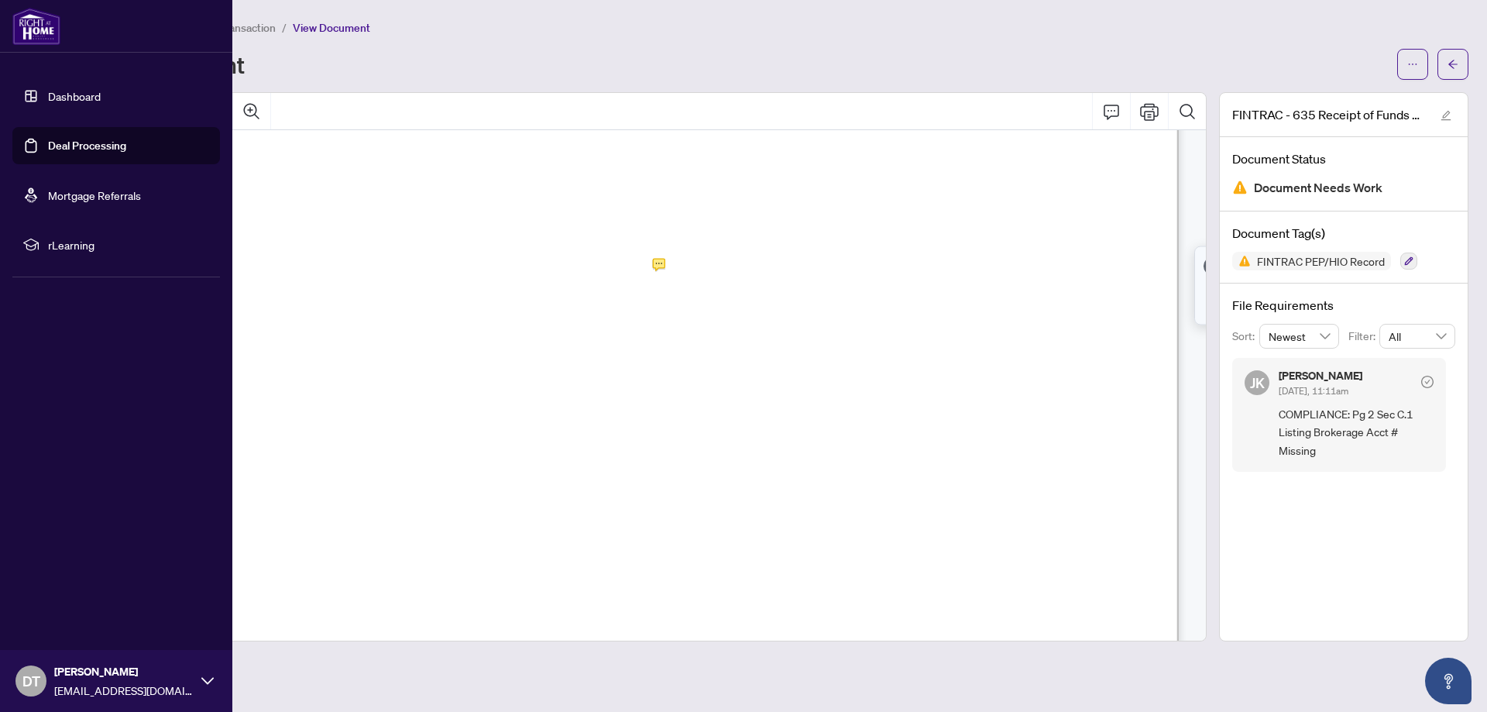
click at [71, 95] on link "Dashboard" at bounding box center [74, 96] width 53 height 14
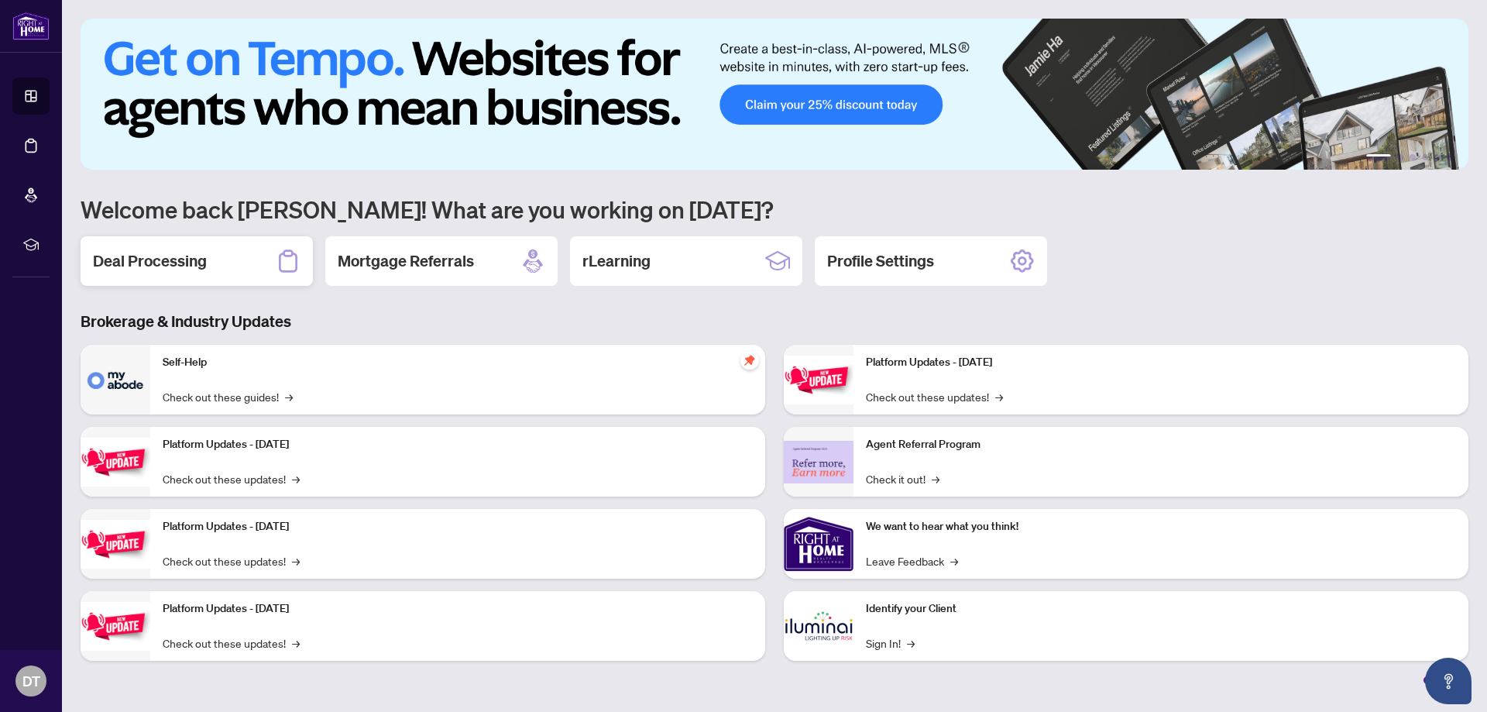
click at [237, 270] on div "Deal Processing" at bounding box center [197, 261] width 232 height 50
